Goal: Connect with others

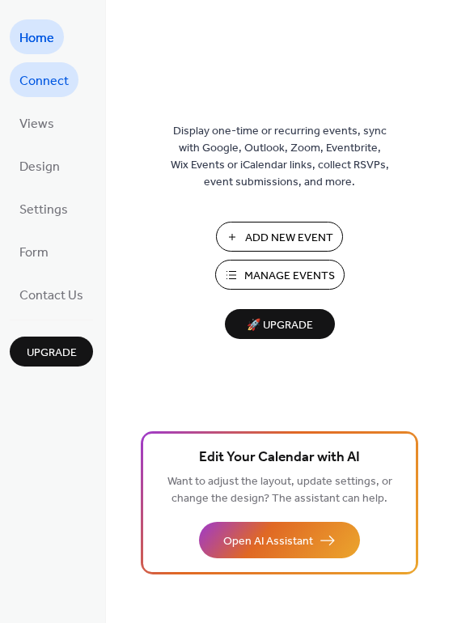
click at [51, 75] on span "Connect" at bounding box center [43, 81] width 49 height 25
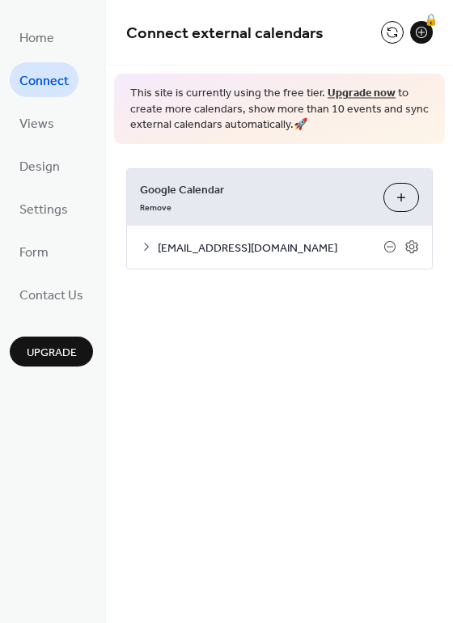
click at [146, 247] on icon at bounding box center [146, 246] width 13 height 13
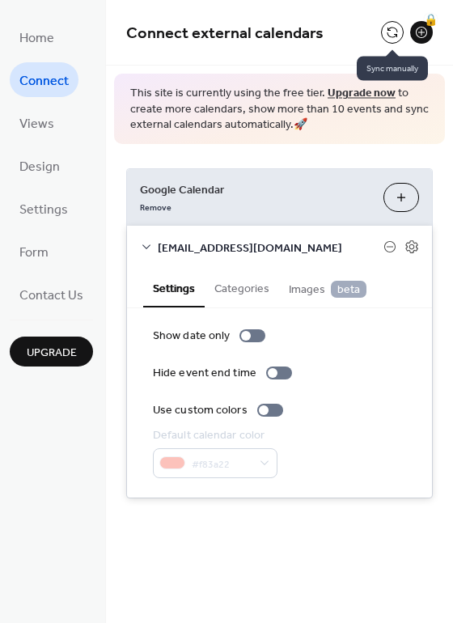
click at [398, 28] on button at bounding box center [392, 32] width 23 height 23
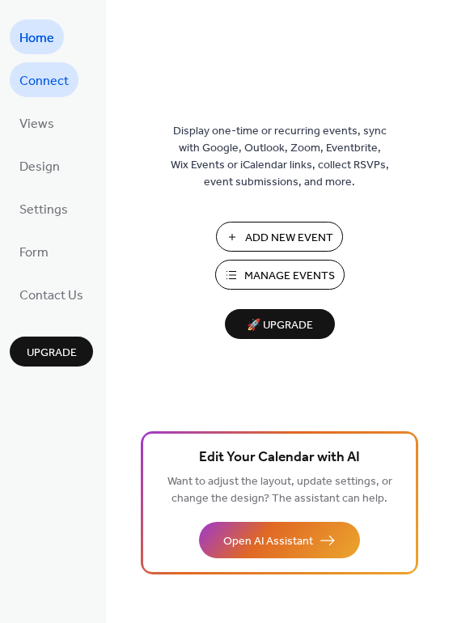
click at [60, 86] on span "Connect" at bounding box center [43, 81] width 49 height 25
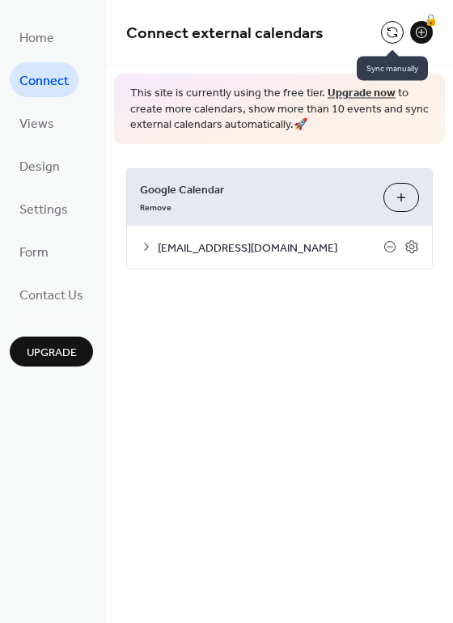
click at [392, 26] on button at bounding box center [392, 32] width 23 height 23
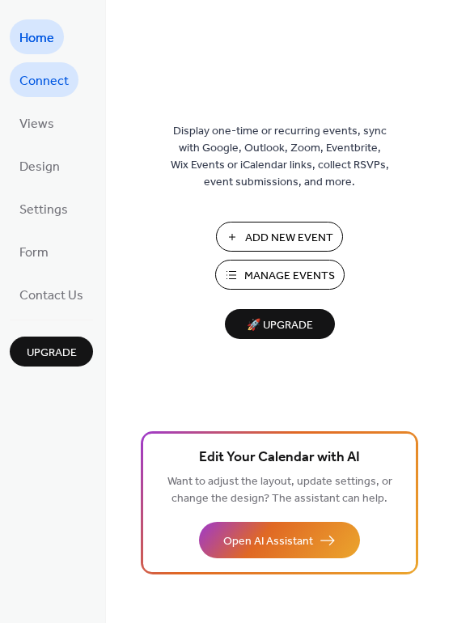
click at [52, 84] on span "Connect" at bounding box center [43, 81] width 49 height 25
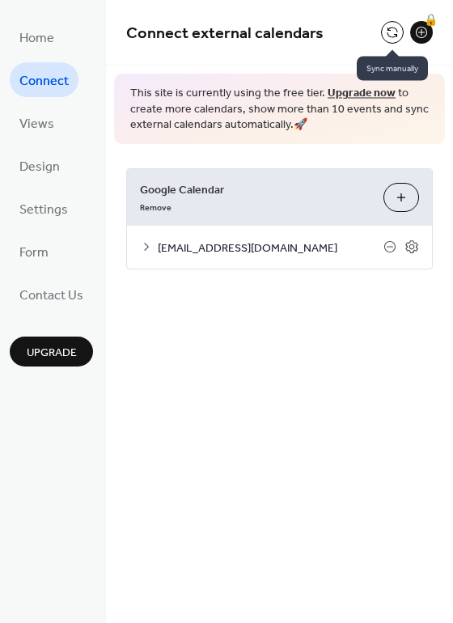
click at [388, 33] on button at bounding box center [392, 32] width 23 height 23
